Goal: Obtain resource: Obtain resource

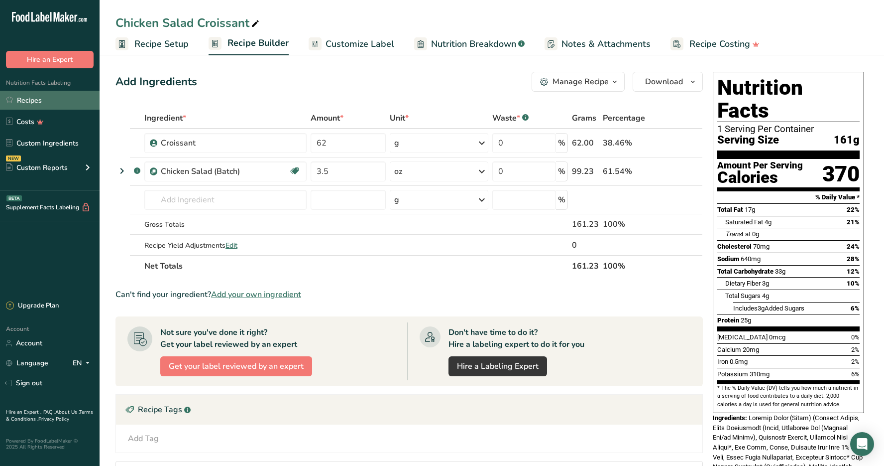
click at [47, 101] on link "Recipes" at bounding box center [50, 100] width 100 height 19
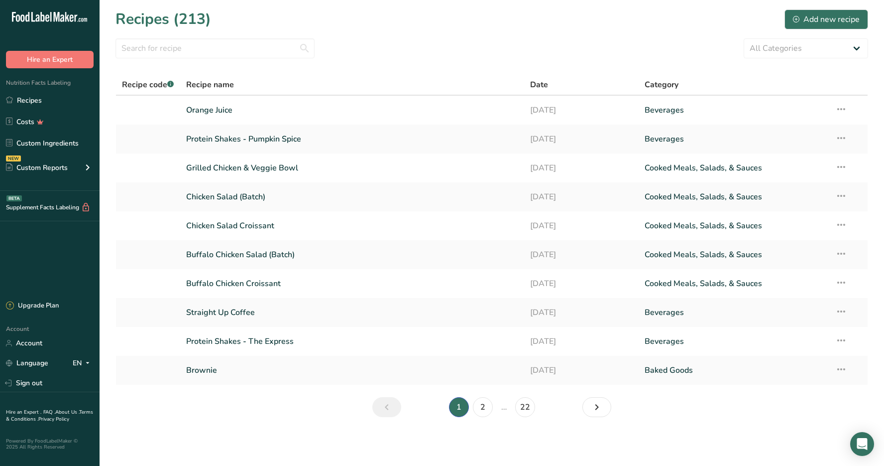
click at [113, 115] on section "Recipes (213) Add new recipe All Categories Baked Goods [GEOGRAPHIC_DATA] Confe…" at bounding box center [492, 216] width 785 height 433
click at [205, 279] on link "Buffalo Chicken Croissant" at bounding box center [352, 283] width 332 height 21
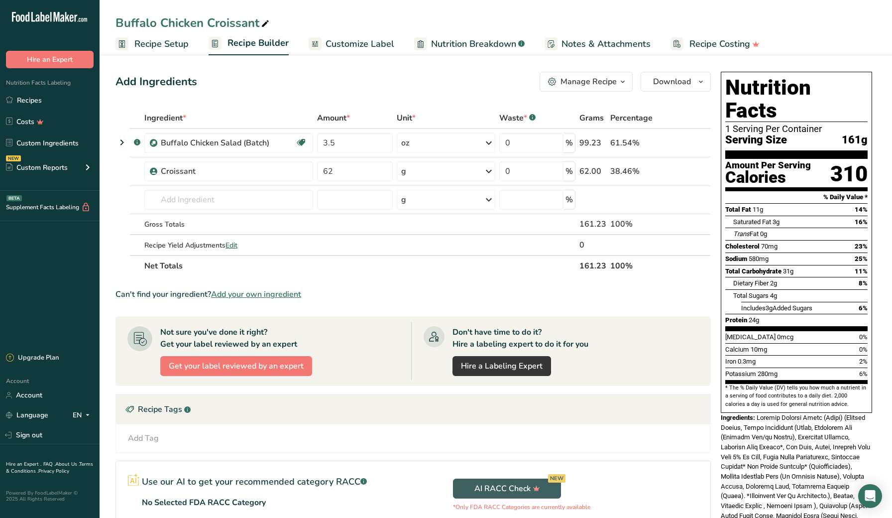
click at [596, 89] on button "Manage Recipe" at bounding box center [586, 82] width 93 height 20
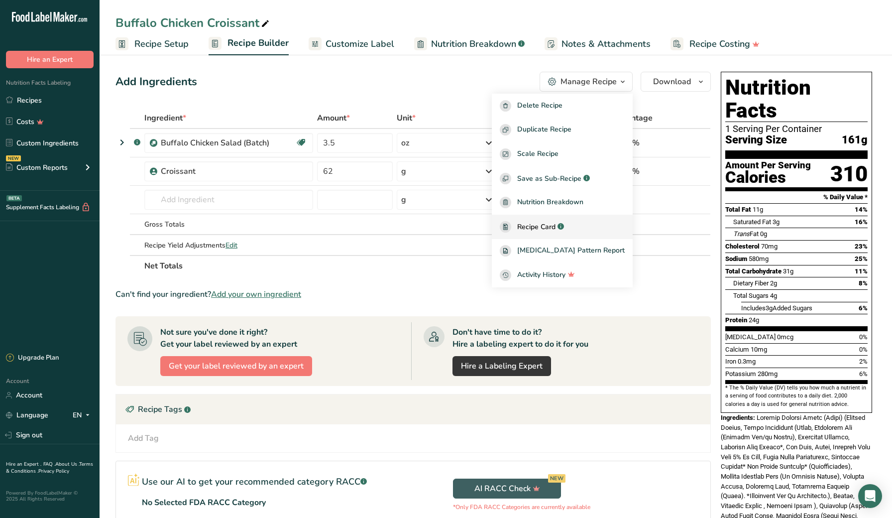
click at [596, 224] on div "Recipe Card .a-a{fill:#347362;}.b-a{fill:#fff;}" at bounding box center [562, 226] width 125 height 11
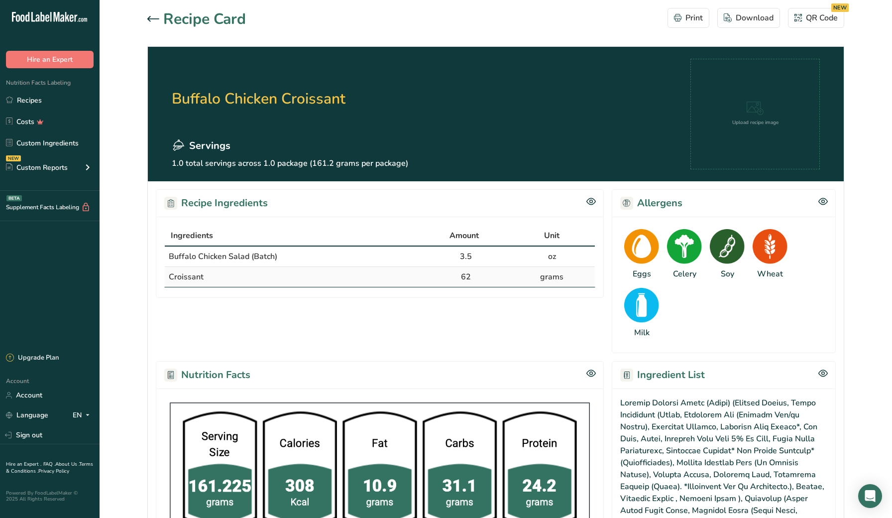
click at [594, 202] on icon at bounding box center [591, 201] width 9 height 8
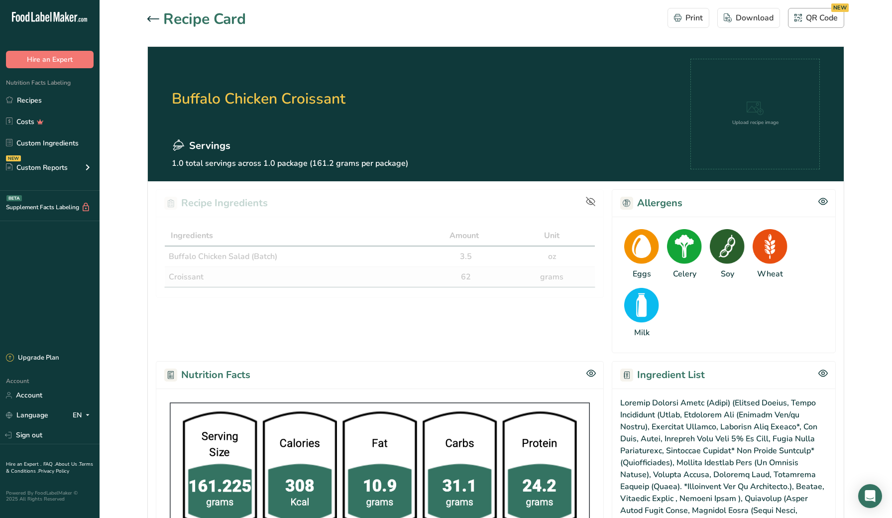
click at [821, 14] on div "QR Code NEW" at bounding box center [816, 18] width 43 height 12
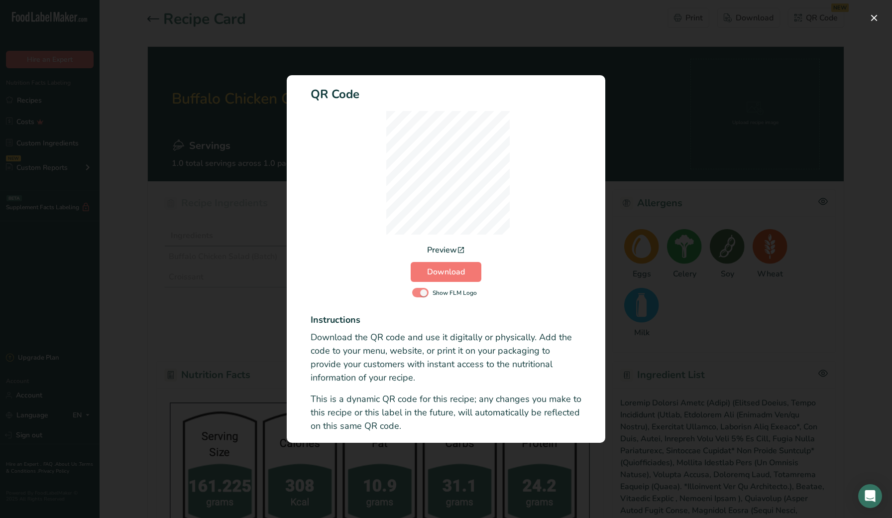
click at [427, 291] on span "Activity Log Modal" at bounding box center [420, 292] width 16 height 9
click at [419, 291] on input "Show FLM Logo" at bounding box center [415, 292] width 6 height 6
checkbox input "false"
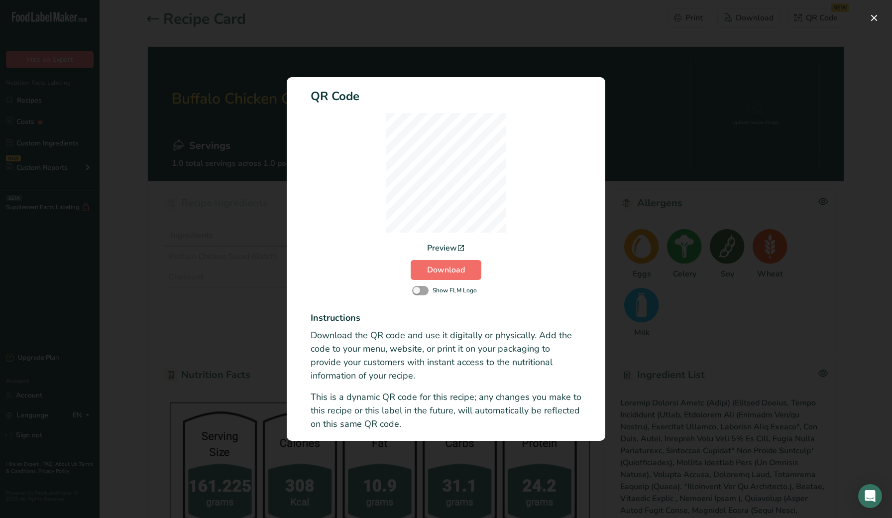
click at [436, 279] on button "Download" at bounding box center [446, 270] width 71 height 20
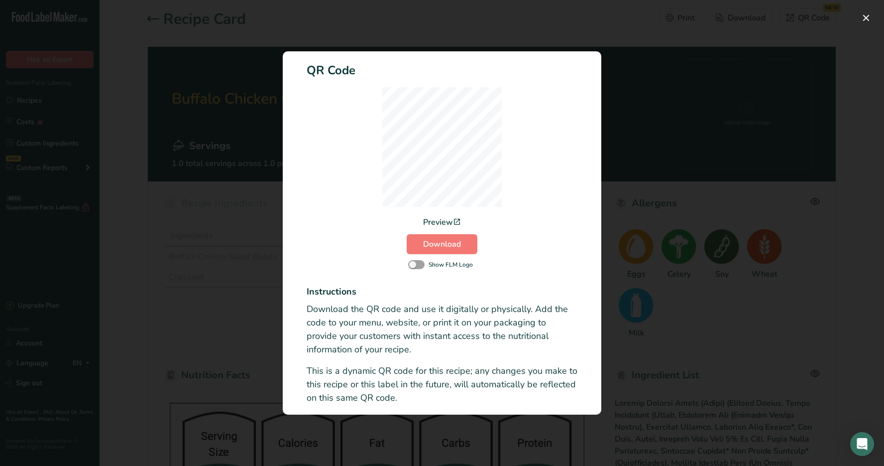
click at [129, 277] on div "Activity Log Modal" at bounding box center [442, 233] width 884 height 466
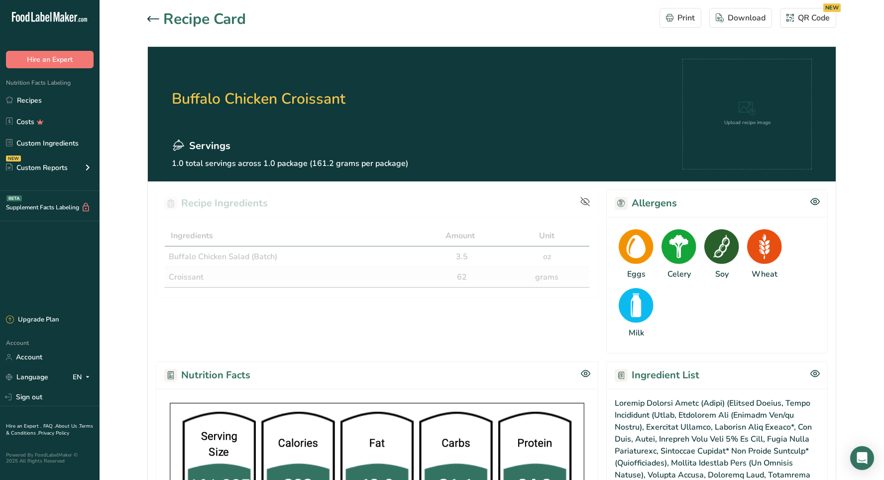
click at [136, 206] on section "Recipe Card Print Download QR Code NEW Buffalo Chicken Croissant Servings 1.0 t…" at bounding box center [492, 412] width 785 height 825
